Goal: Use online tool/utility: Utilize a website feature to perform a specific function

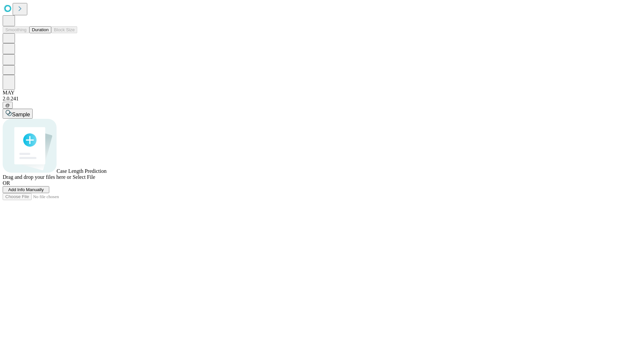
click at [49, 33] on button "Duration" at bounding box center [40, 29] width 22 height 7
click at [30, 112] on span "Sample" at bounding box center [21, 115] width 18 height 6
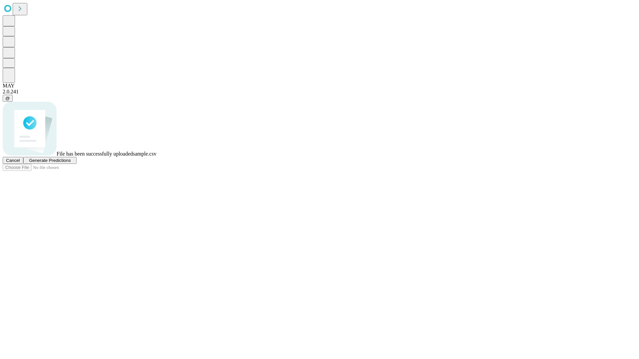
click at [71, 163] on span "Generate Predictions" at bounding box center [50, 160] width 42 height 5
